Goal: Transaction & Acquisition: Purchase product/service

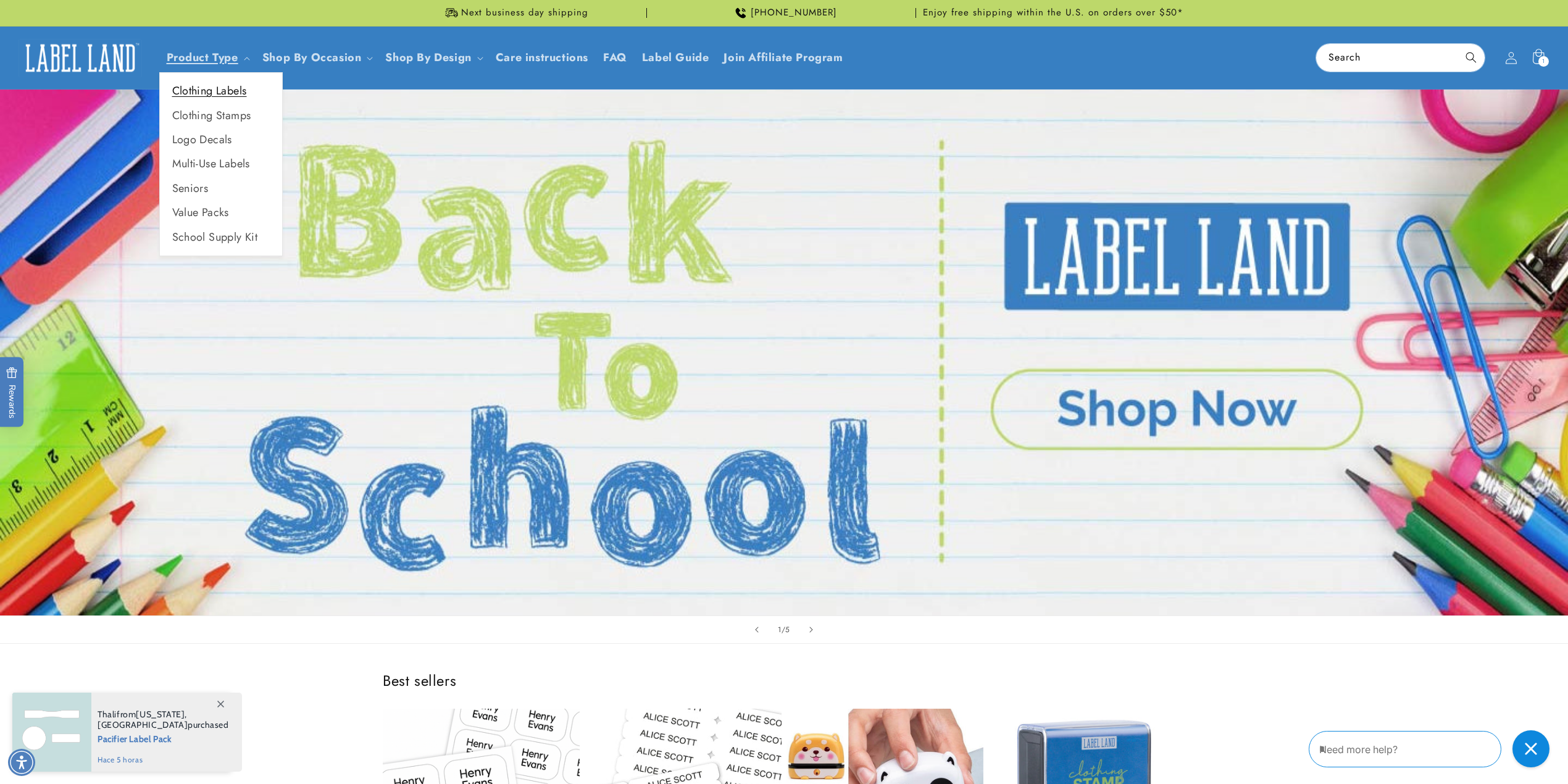
click at [220, 90] on link "Clothing Labels" at bounding box center [220, 91] width 122 height 24
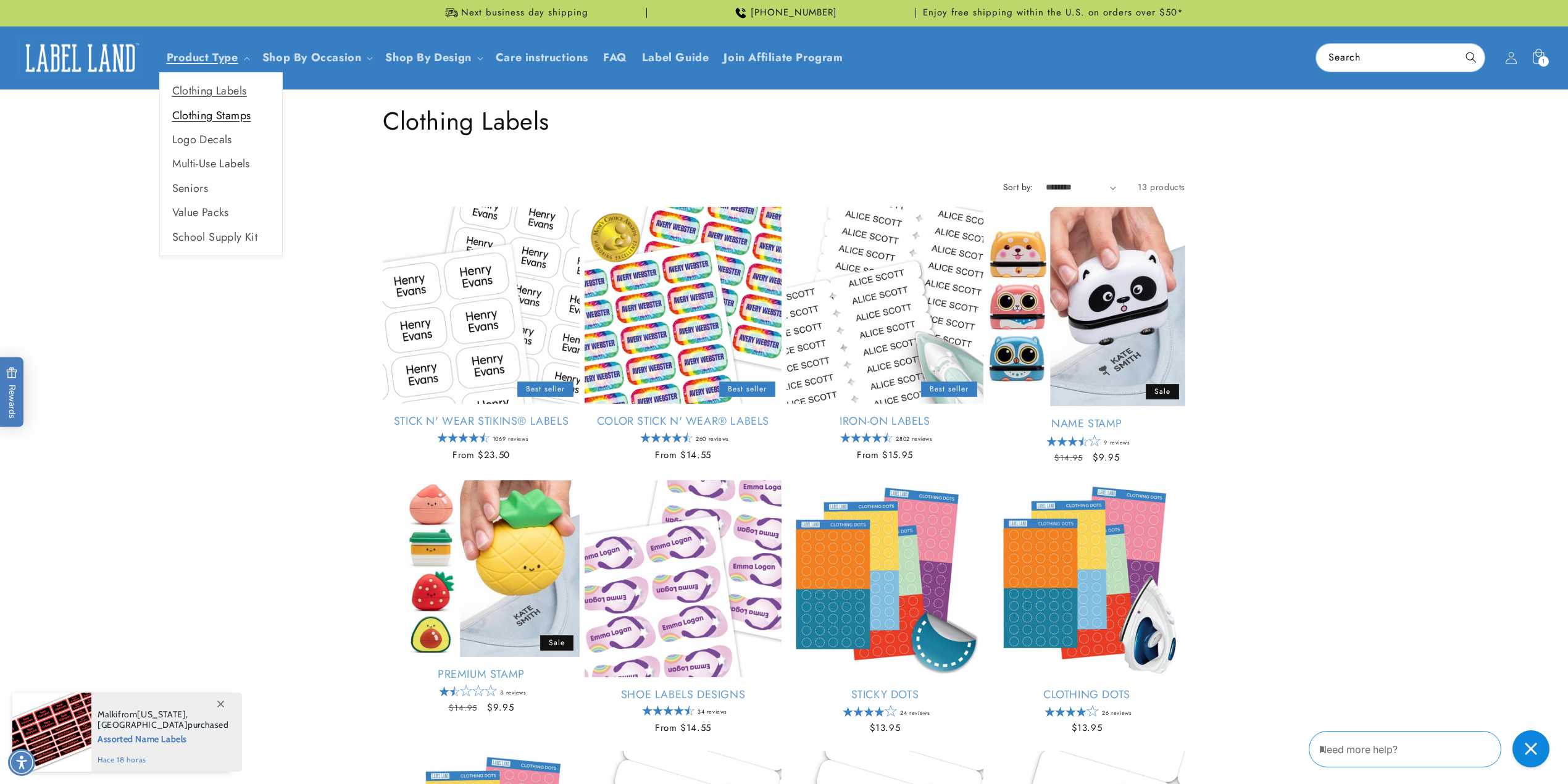
click at [237, 114] on link "Clothing Stamps" at bounding box center [220, 115] width 122 height 24
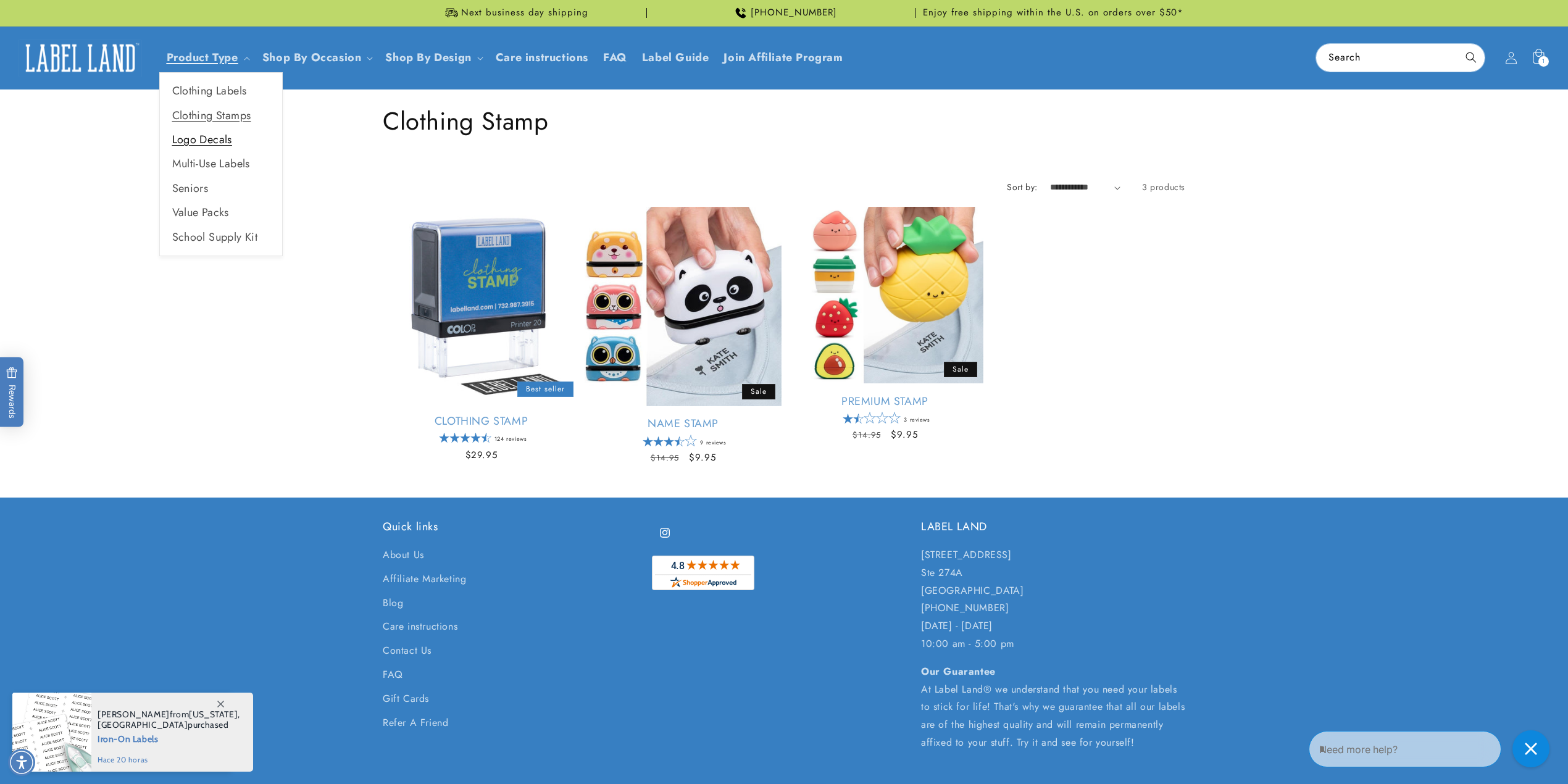
click at [203, 139] on link "Logo Decals" at bounding box center [220, 140] width 122 height 24
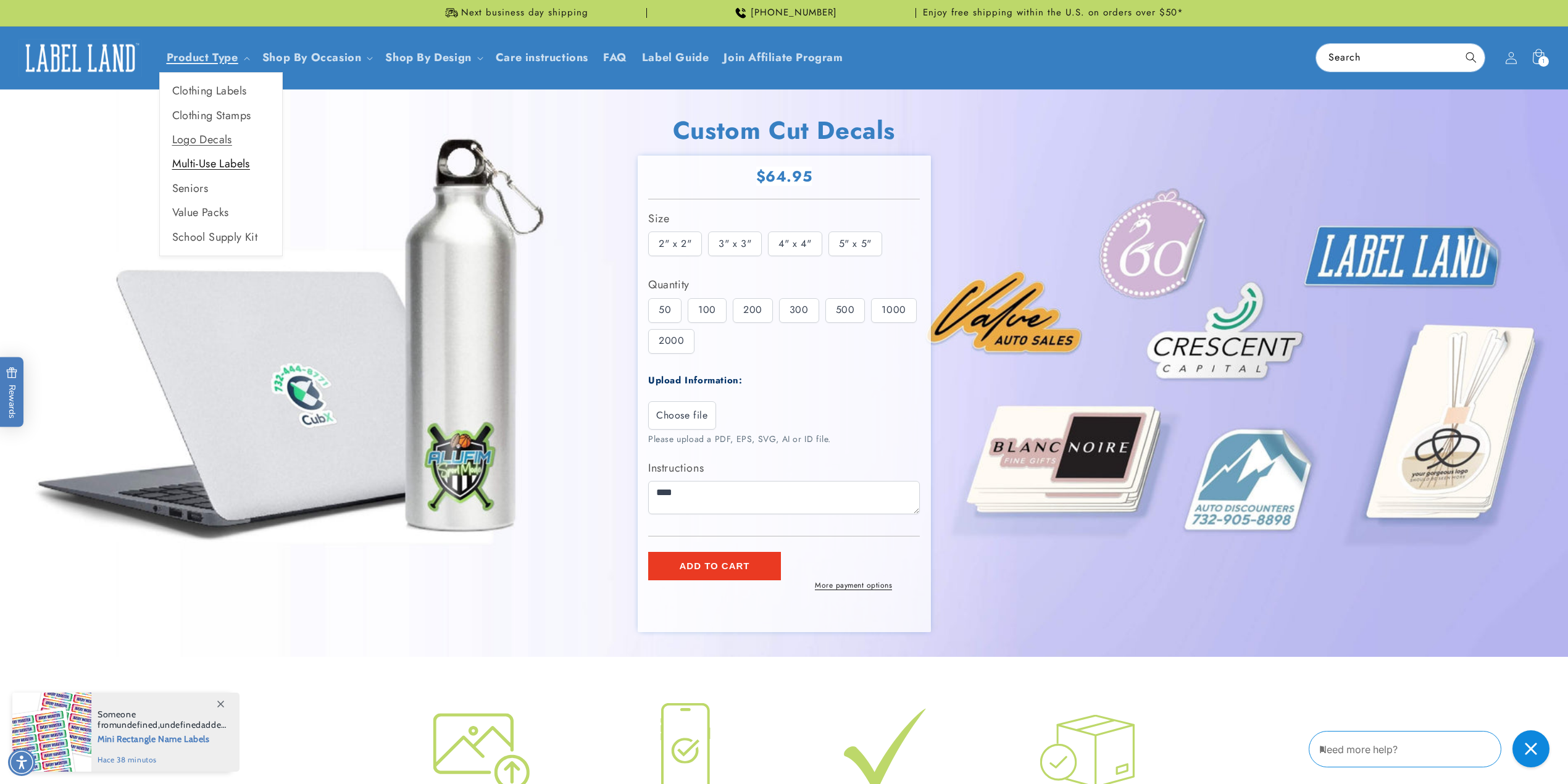
click at [233, 168] on link "Multi-Use Labels" at bounding box center [220, 164] width 122 height 24
